Goal: Information Seeking & Learning: Learn about a topic

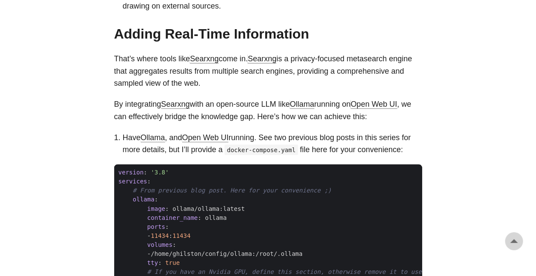
scroll to position [560, 0]
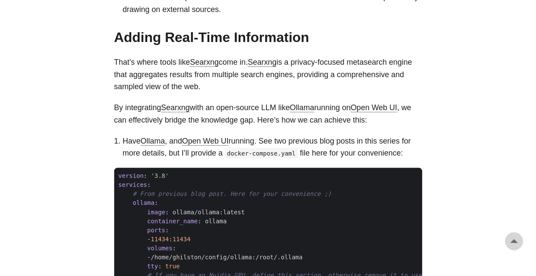
click at [264, 60] on link "Searxng" at bounding box center [262, 62] width 29 height 9
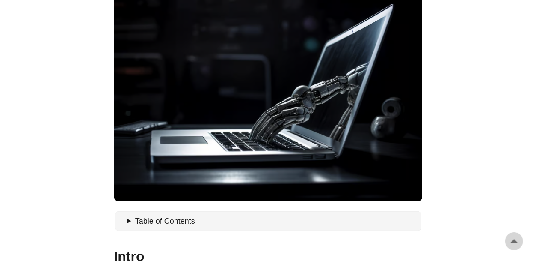
scroll to position [0, 0]
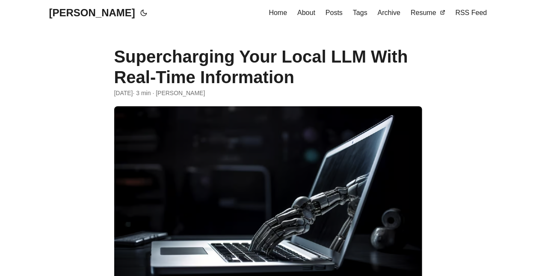
click at [343, 18] on link "Posts" at bounding box center [334, 13] width 17 height 26
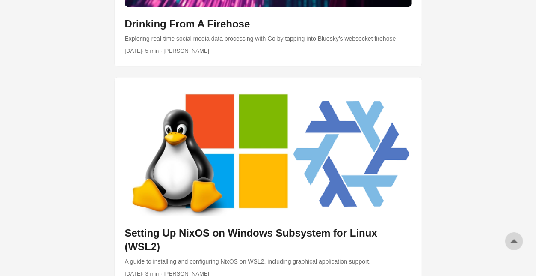
scroll to position [2549, 0]
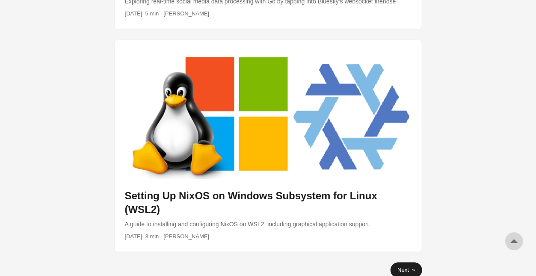
click at [410, 262] on link "Next »" at bounding box center [406, 269] width 31 height 15
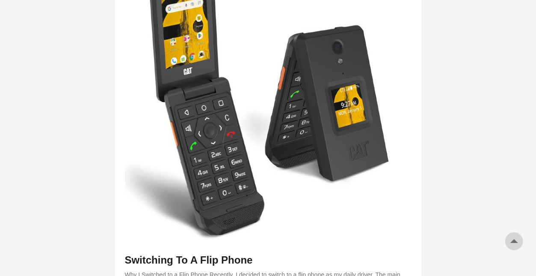
scroll to position [2410, 0]
click at [388, 100] on link "post link to Switching To A Flip Phone" at bounding box center [268, 129] width 307 height 366
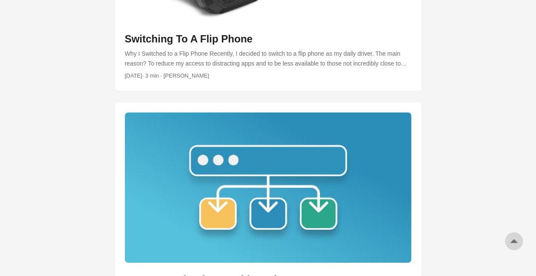
scroll to position [2748, 0]
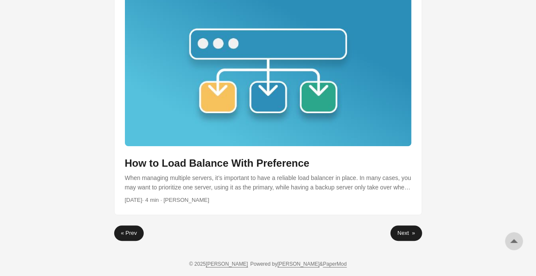
click at [408, 229] on link "Next »" at bounding box center [406, 232] width 31 height 15
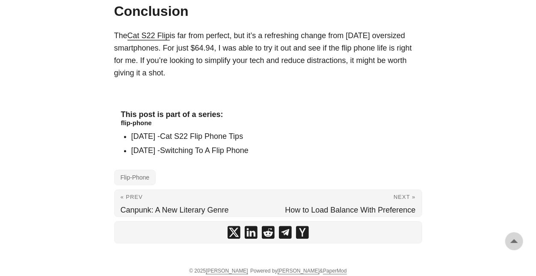
scroll to position [1115, 0]
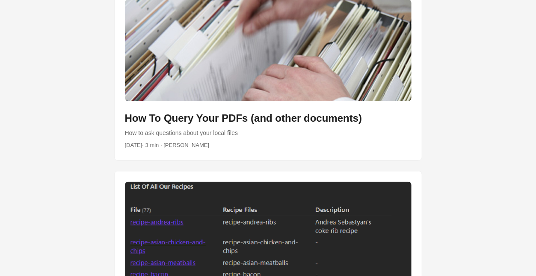
scroll to position [87, 0]
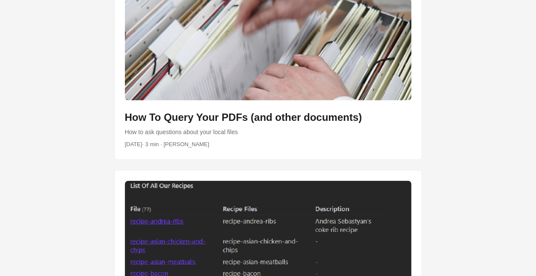
click at [249, 117] on link "post link to How To Query Your PDFs (and other documents)" at bounding box center [268, 73] width 307 height 171
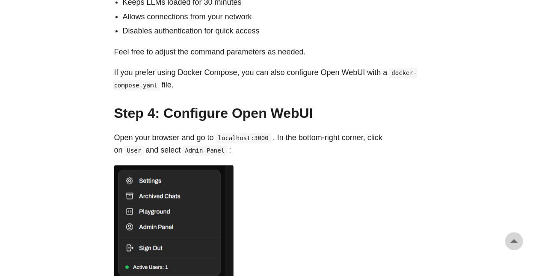
scroll to position [742, 0]
